Goal: Find contact information

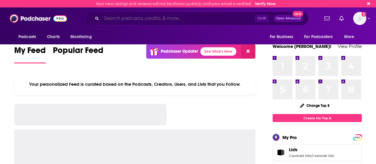
click at [137, 19] on input "Search podcasts, credits, & more..." at bounding box center [177, 19] width 153 height 10
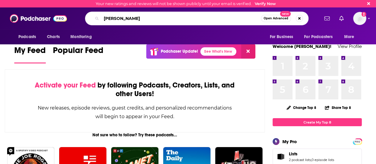
type input "[PERSON_NAME]"
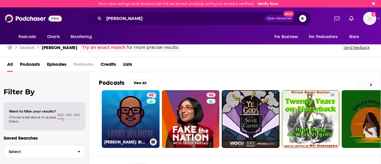
click at [123, 118] on link "68 [PERSON_NAME]: Black on the Air" at bounding box center [131, 119] width 58 height 58
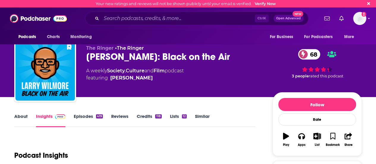
click at [81, 114] on link "Episodes 419" at bounding box center [88, 120] width 29 height 14
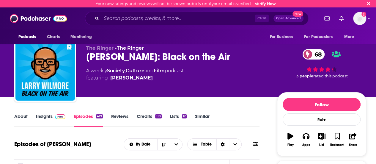
click at [53, 119] on span at bounding box center [59, 116] width 13 height 6
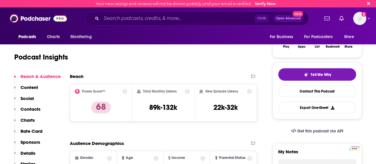
click at [36, 109] on p "Contacts" at bounding box center [31, 109] width 20 height 6
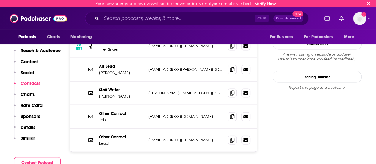
scroll to position [604, 0]
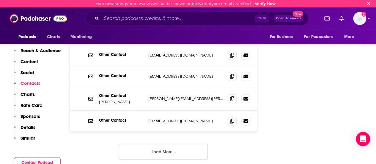
scroll to position [733, 0]
click at [181, 143] on button "Load More..." at bounding box center [163, 151] width 89 height 16
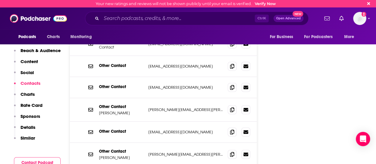
scroll to position [721, 0]
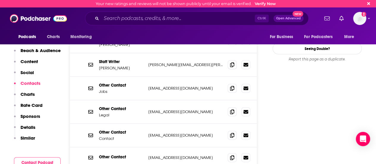
scroll to position [640, 0]
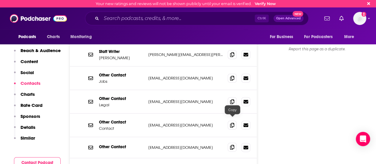
click at [231, 145] on icon at bounding box center [232, 147] width 4 height 5
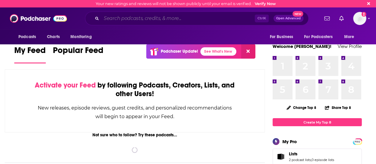
click at [153, 15] on input "Search podcasts, credits, & more..." at bounding box center [177, 19] width 153 height 10
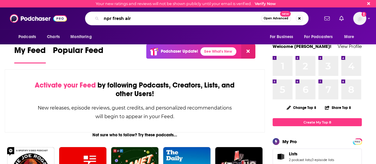
type input "npr fresh air"
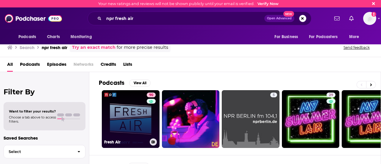
click at [132, 119] on link "90 Fresh Air" at bounding box center [131, 119] width 58 height 58
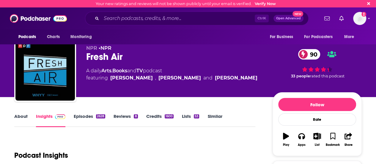
scroll to position [100, 0]
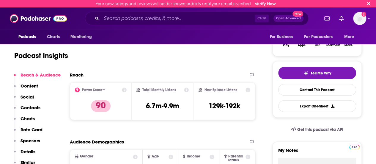
click at [33, 107] on p "Contacts" at bounding box center [31, 108] width 20 height 6
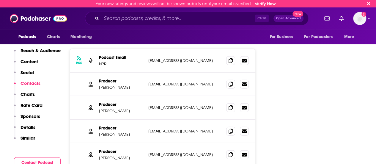
scroll to position [651, 0]
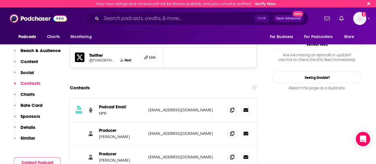
scroll to position [594, 0]
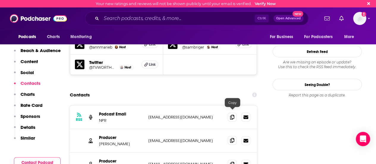
click at [233, 138] on icon at bounding box center [232, 140] width 4 height 5
